Goal: Transaction & Acquisition: Book appointment/travel/reservation

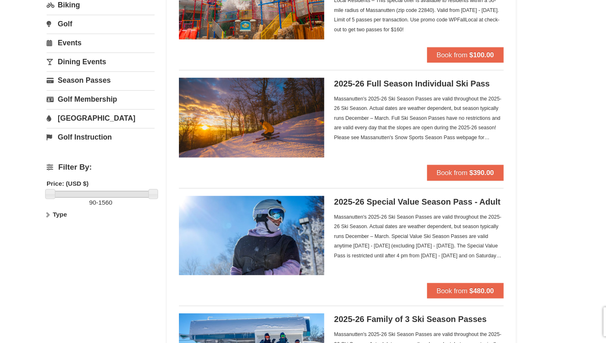
scroll to position [72, 0]
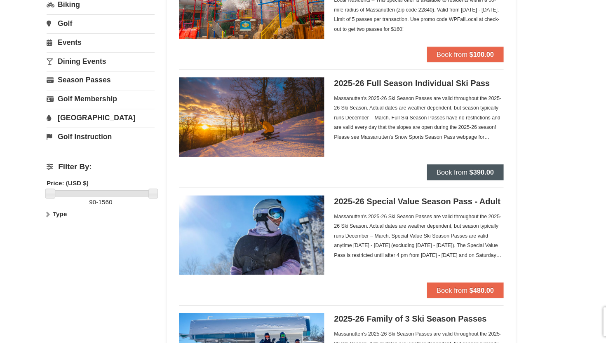
click at [427, 191] on button "Book from $390.00" at bounding box center [459, 197] width 65 height 13
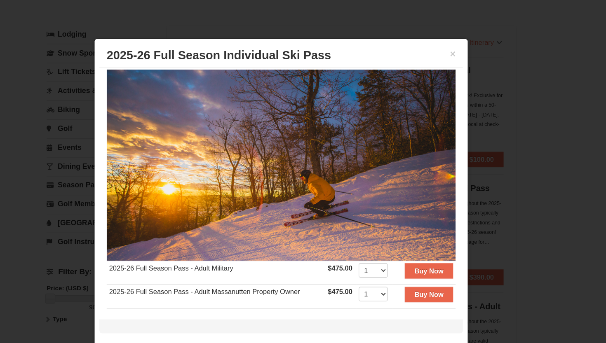
scroll to position [5, 0]
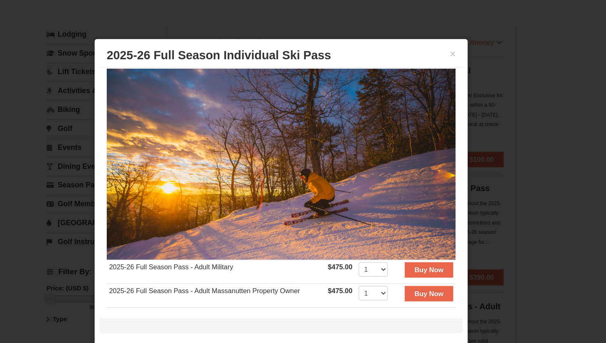
click at [477, 133] on div at bounding box center [303, 171] width 606 height 343
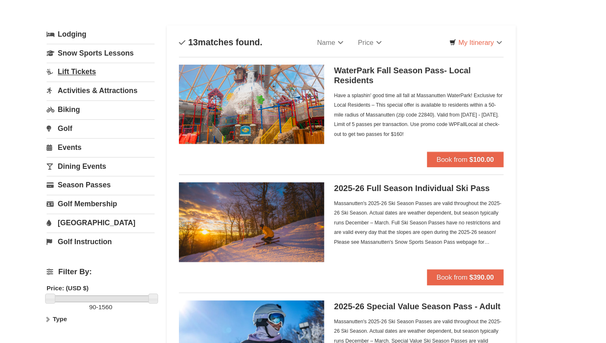
click at [103, 65] on link "Lift Tickets" at bounding box center [149, 62] width 92 height 15
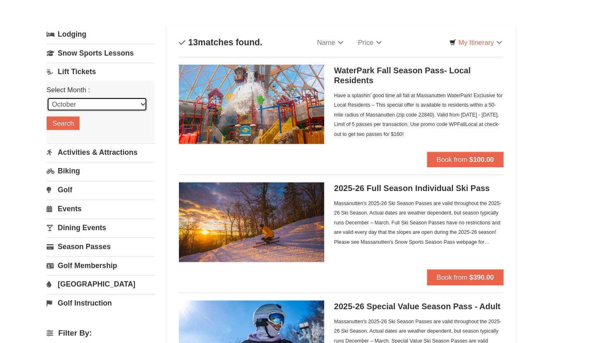
select select "1"
click at [103, 106] on button "Search" at bounding box center [117, 107] width 28 height 12
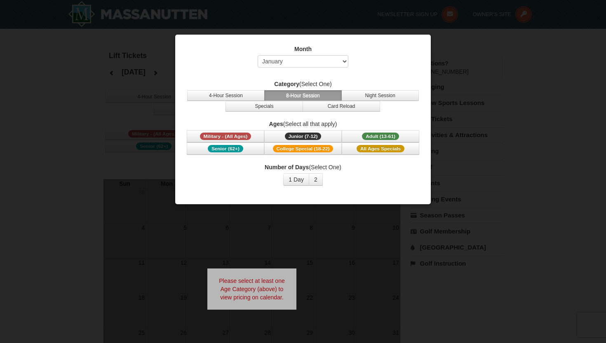
select select "1"
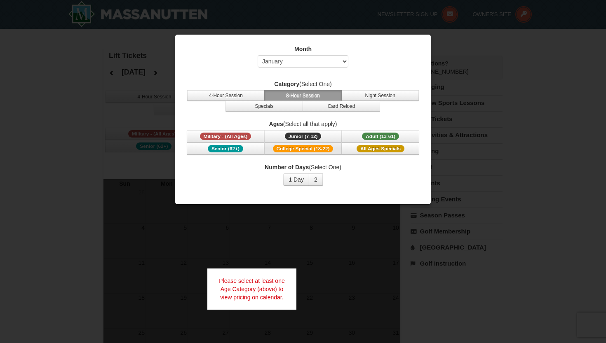
click at [305, 149] on span "College Special (18-22)" at bounding box center [303, 148] width 61 height 7
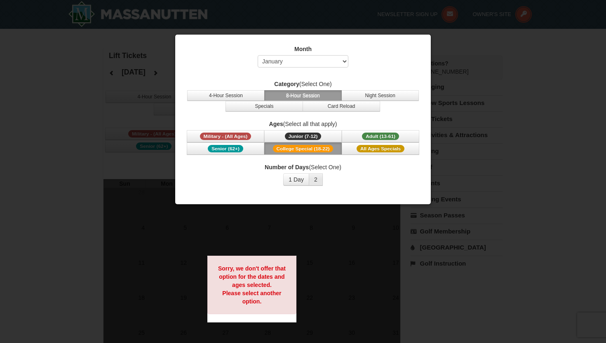
click at [318, 178] on button "2" at bounding box center [316, 180] width 14 height 12
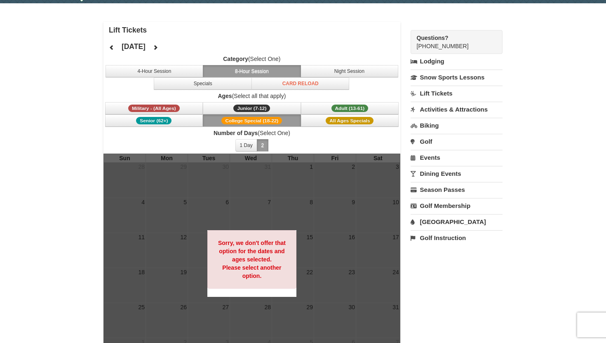
scroll to position [25, 0]
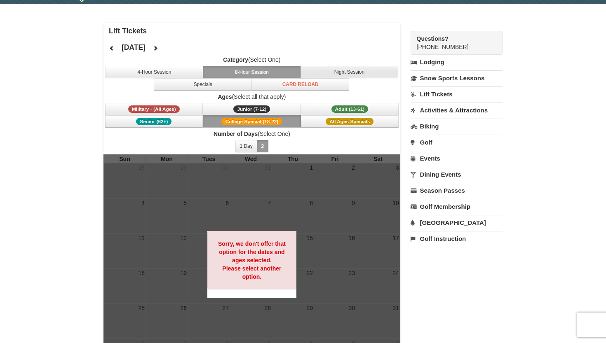
click at [360, 71] on button "Night Session" at bounding box center [349, 72] width 98 height 12
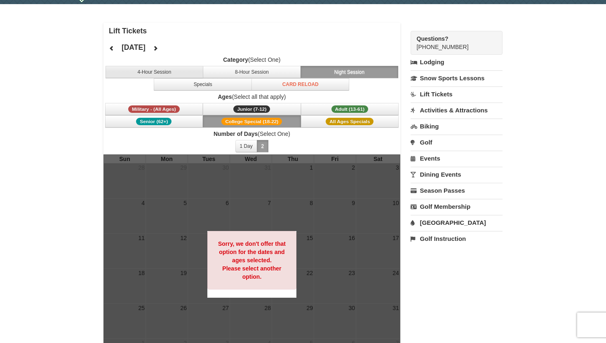
click at [173, 71] on button "4-Hour Session" at bounding box center [155, 72] width 98 height 12
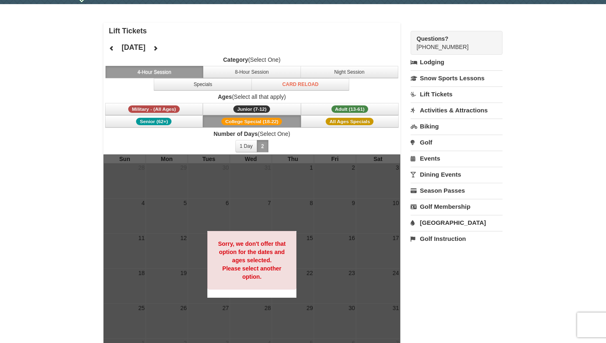
click at [158, 50] on icon at bounding box center [155, 48] width 6 height 6
click at [113, 51] on icon at bounding box center [112, 48] width 6 height 6
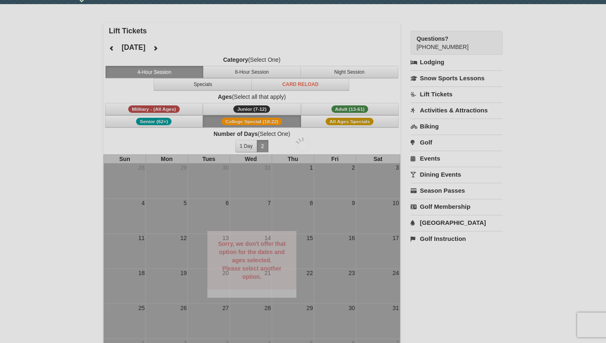
click at [113, 51] on div at bounding box center [303, 171] width 606 height 343
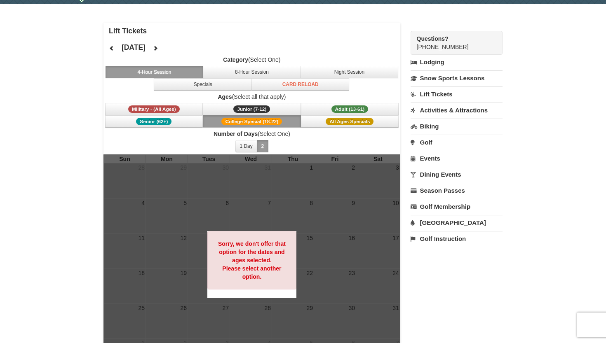
click at [113, 51] on icon at bounding box center [112, 48] width 6 height 6
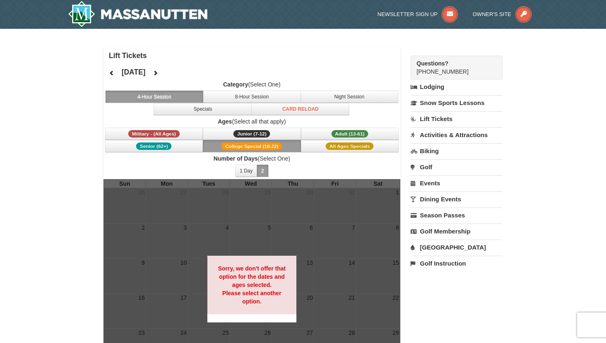
scroll to position [0, 0]
click at [425, 117] on link "Lift Tickets" at bounding box center [456, 118] width 92 height 15
